Goal: Task Accomplishment & Management: Complete application form

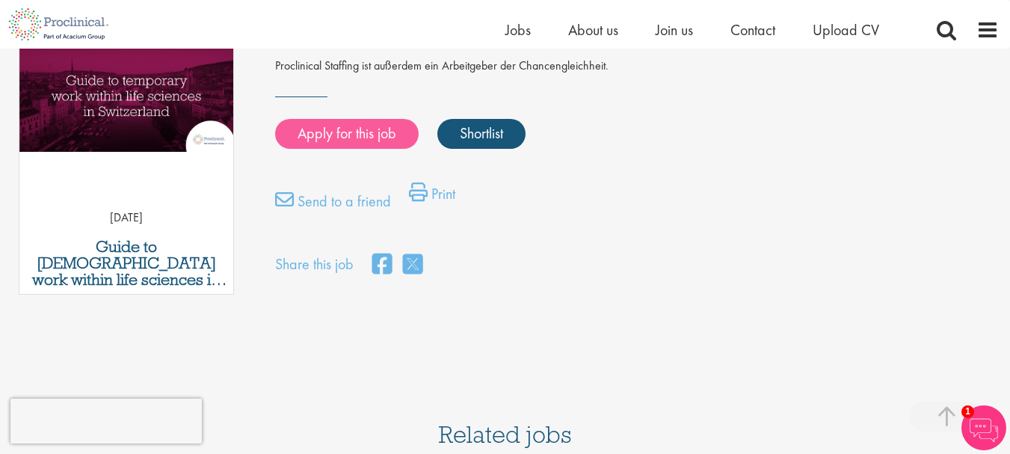
scroll to position [794, 0]
click at [355, 119] on link "Apply for this job" at bounding box center [347, 134] width 144 height 30
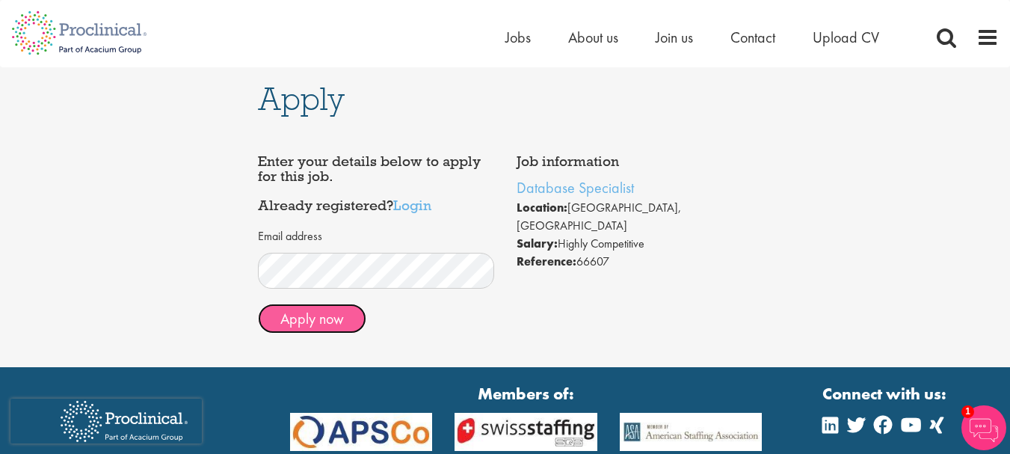
click at [319, 306] on button "Apply now" at bounding box center [312, 319] width 108 height 30
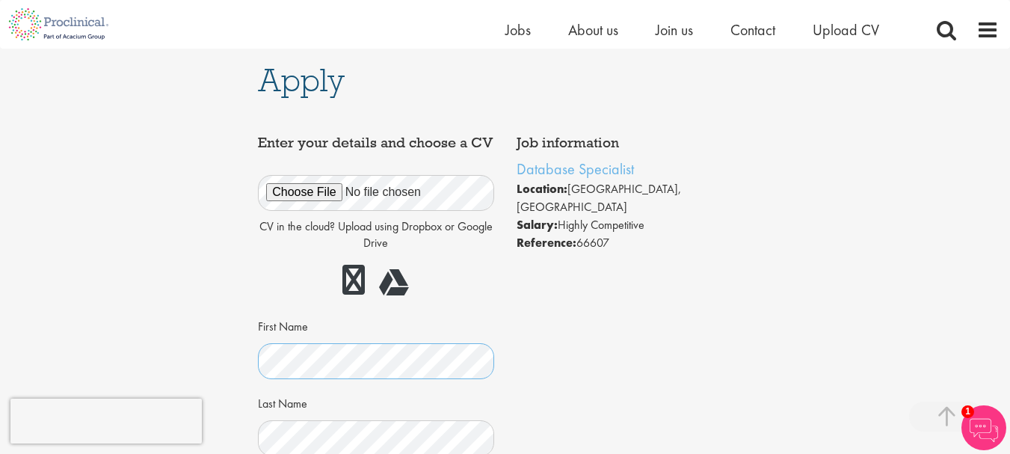
scroll to position [397, 0]
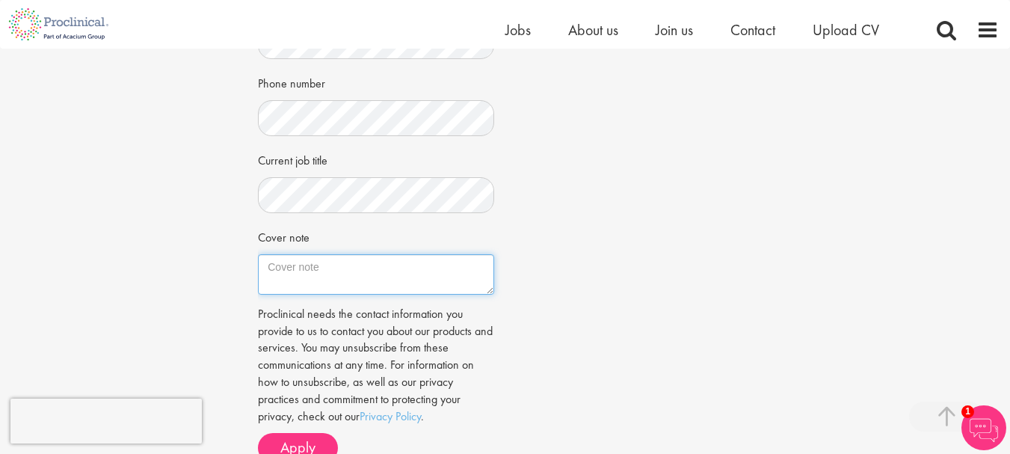
click at [374, 283] on textarea "Cover note" at bounding box center [376, 274] width 236 height 40
click at [379, 295] on textarea "Cover note" at bounding box center [376, 274] width 236 height 40
paste textarea "Please note that there are Employment Gap from Nov/21 to till date that I am co…"
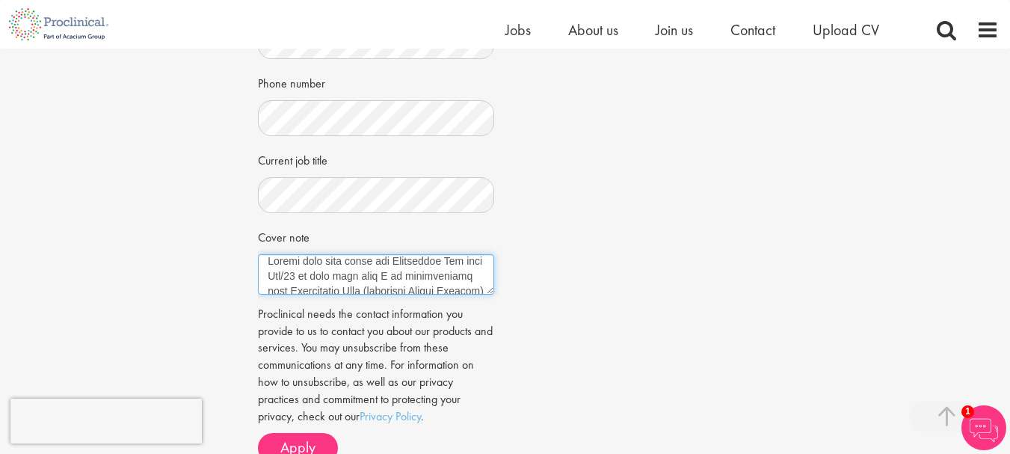
scroll to position [669, 0]
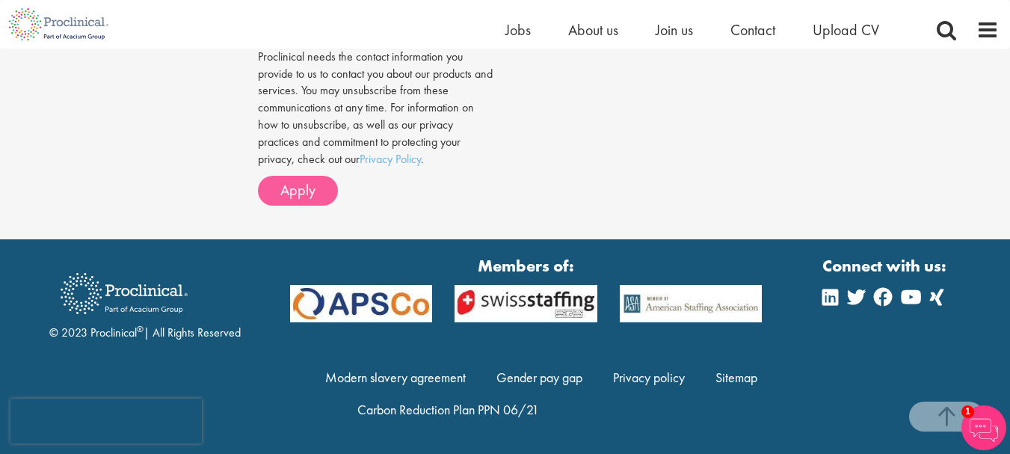
type textarea "Please note that there are Employment Gap from Nov/21 to till date that I am co…"
click at [308, 188] on span "Apply" at bounding box center [297, 189] width 35 height 19
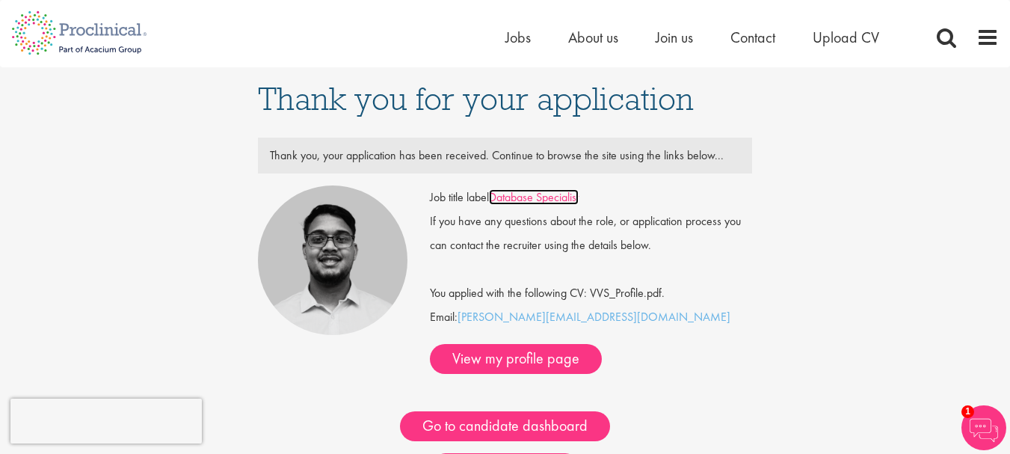
click at [504, 194] on link "Database Specialist" at bounding box center [534, 197] width 90 height 16
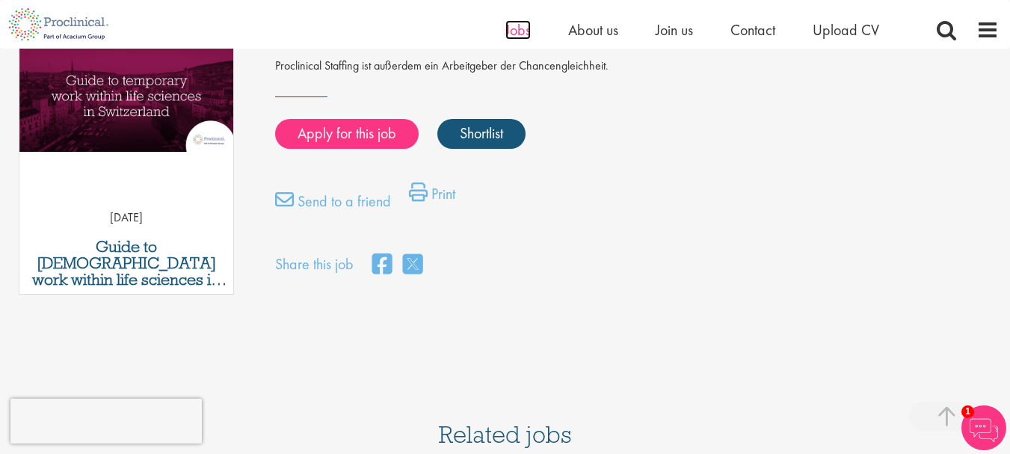
click at [525, 37] on span "Jobs" at bounding box center [517, 29] width 25 height 19
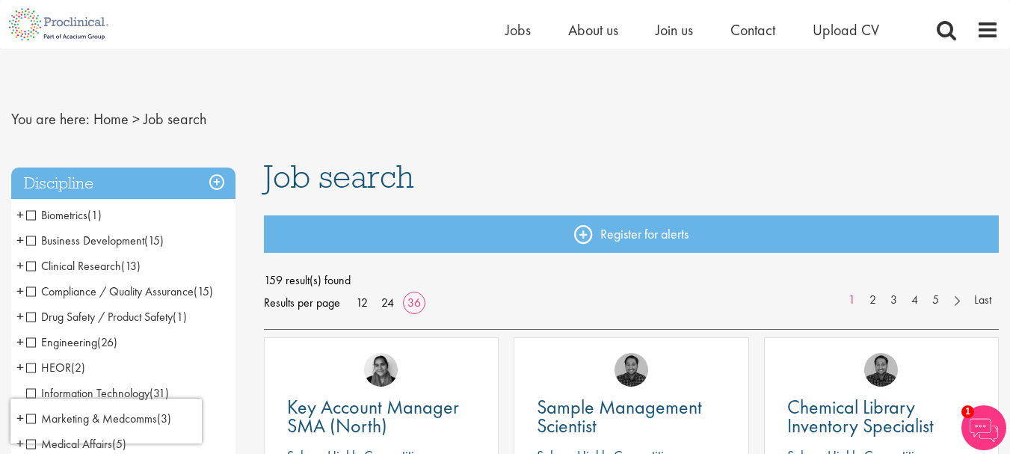
scroll to position [224, 0]
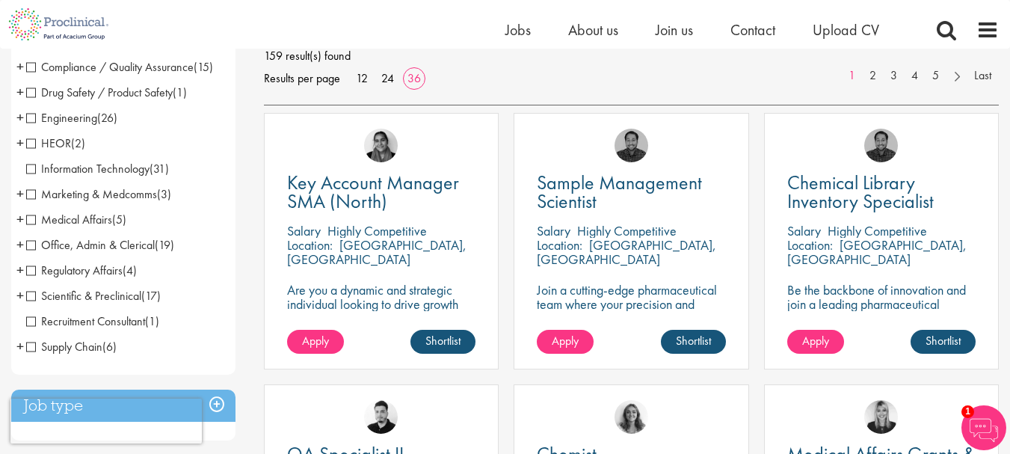
click at [31, 172] on span "Information Technology" at bounding box center [87, 169] width 123 height 16
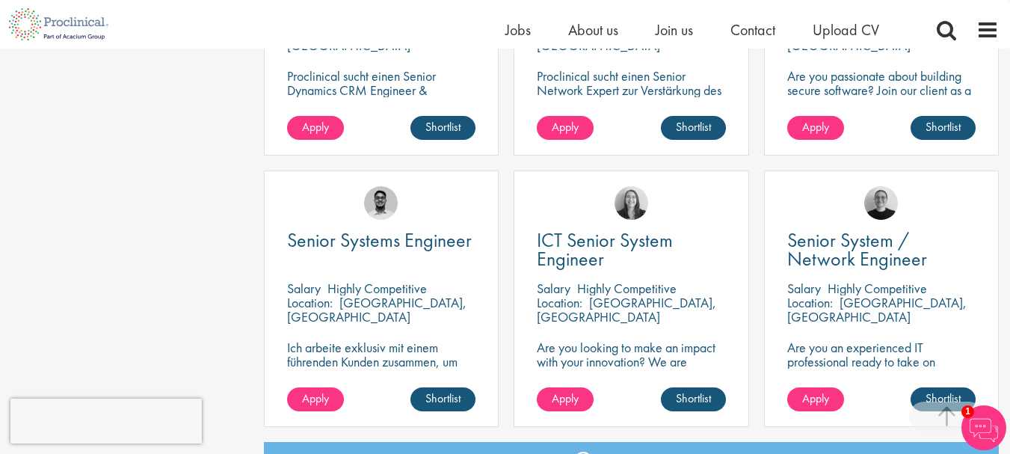
scroll to position [2464, 0]
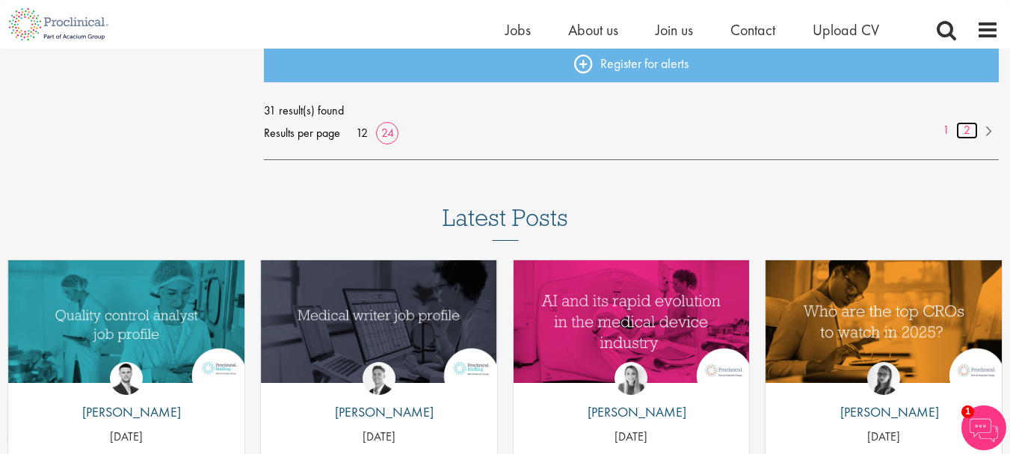
click at [968, 132] on link "2" at bounding box center [967, 130] width 22 height 17
